Goal: Task Accomplishment & Management: Manage account settings

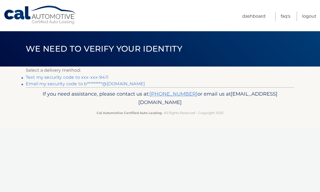
click at [115, 84] on link "Email my security code to b*********@comcast.net" at bounding box center [85, 83] width 119 height 5
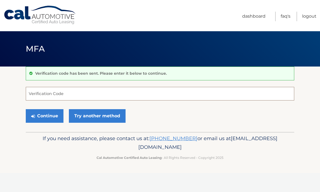
click at [40, 93] on input "Verification Code" at bounding box center [160, 94] width 269 height 14
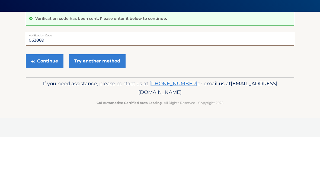
type input "062889"
click at [42, 109] on button "Continue" at bounding box center [45, 116] width 38 height 14
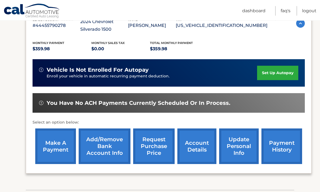
scroll to position [106, 0]
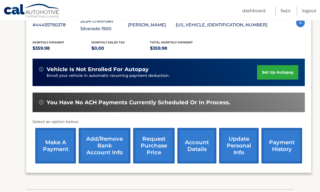
click at [53, 142] on link "make a payment" at bounding box center [55, 146] width 41 height 36
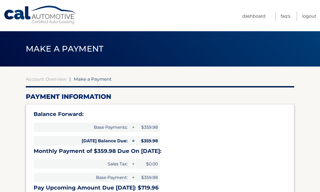
select select "ODEzMWQ1ZmMtYjJlMi00YTQ1LWE1NTMtZGIyZjM3OWRmY2Uw"
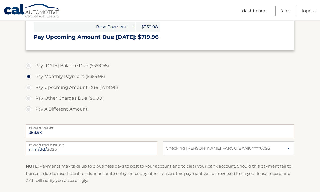
scroll to position [152, 0]
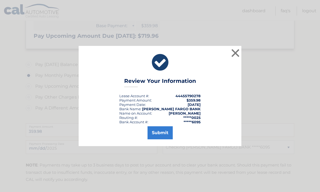
click at [159, 139] on button "Submit" at bounding box center [160, 132] width 25 height 13
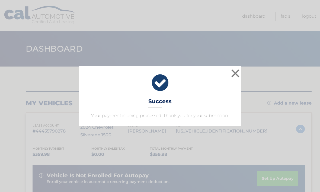
click at [238, 69] on button "×" at bounding box center [235, 73] width 11 height 11
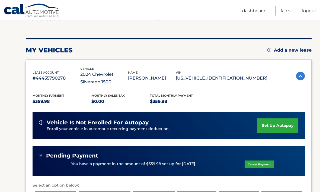
scroll to position [53, 0]
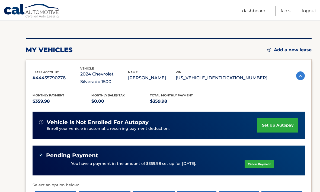
click at [308, 15] on link "Logout" at bounding box center [309, 11] width 14 height 10
